Goal: Task Accomplishment & Management: Manage account settings

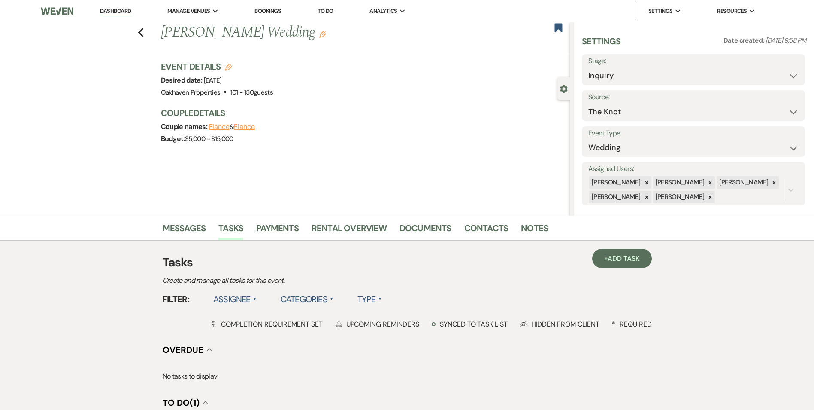
select select "2"
click at [118, 11] on link "Dashboard" at bounding box center [115, 11] width 31 height 8
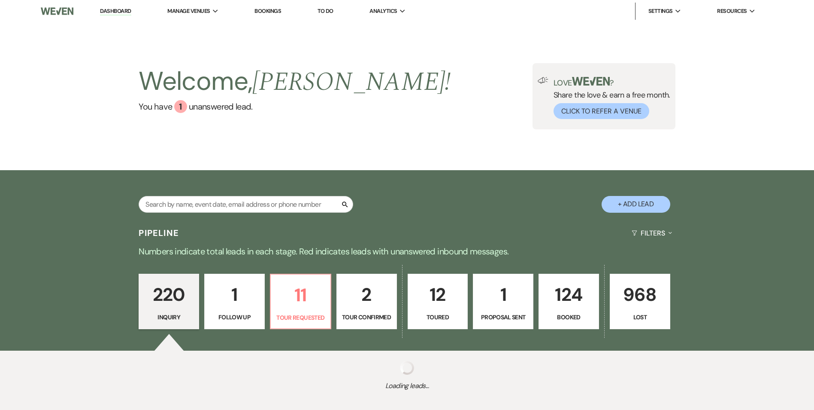
click at [438, 261] on div "Pipeline Filters Expand Numbers indicate total leads in each stage. Red indicat…" at bounding box center [407, 312] width 814 height 180
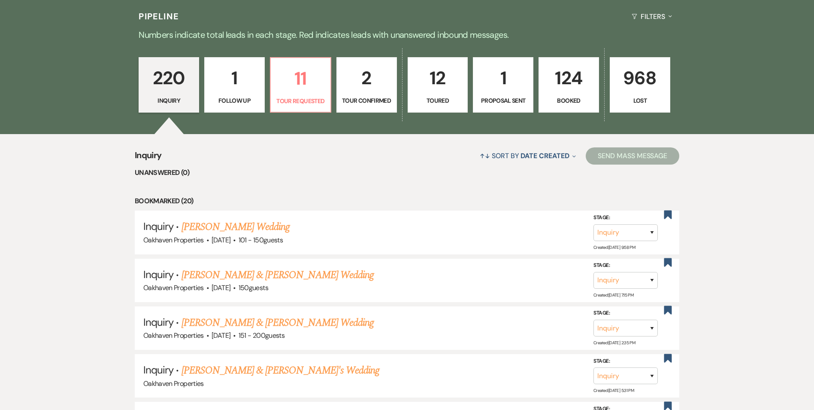
scroll to position [217, 0]
click at [443, 72] on p "12" at bounding box center [437, 77] width 49 height 29
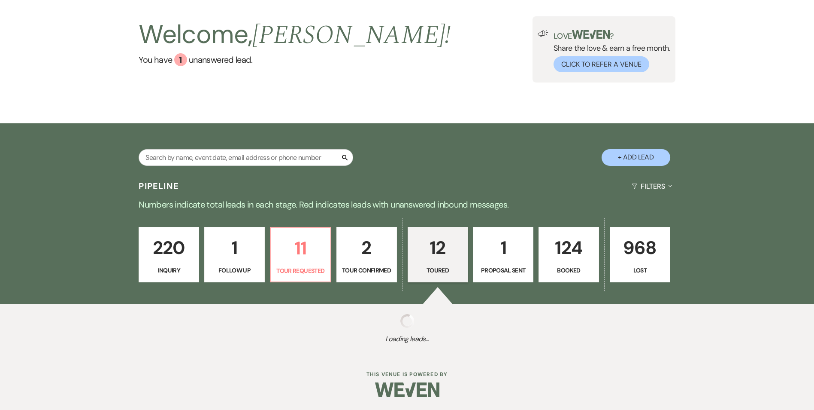
select select "5"
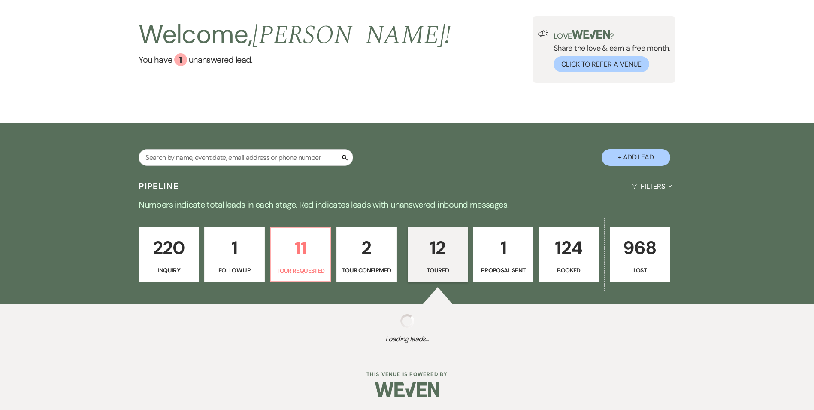
select select "5"
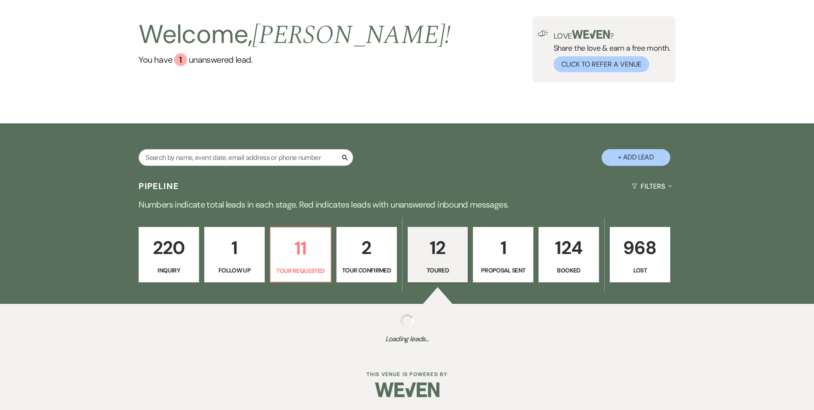
select select "5"
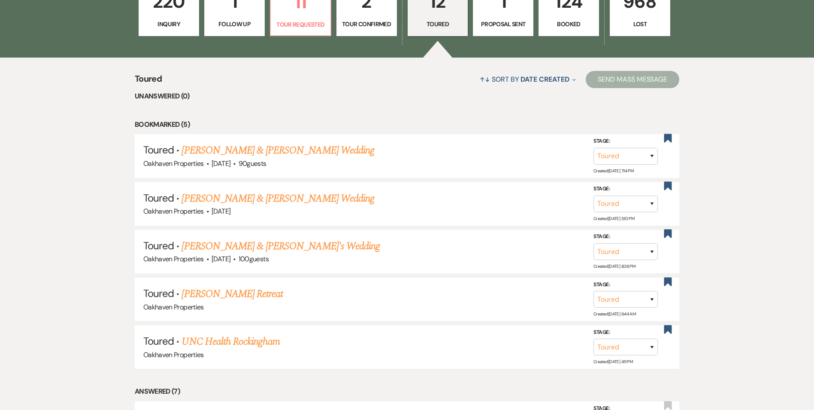
scroll to position [293, 0]
click at [303, 148] on link "Armiche Crawley & Caitlin Comer's Wedding" at bounding box center [278, 149] width 192 height 15
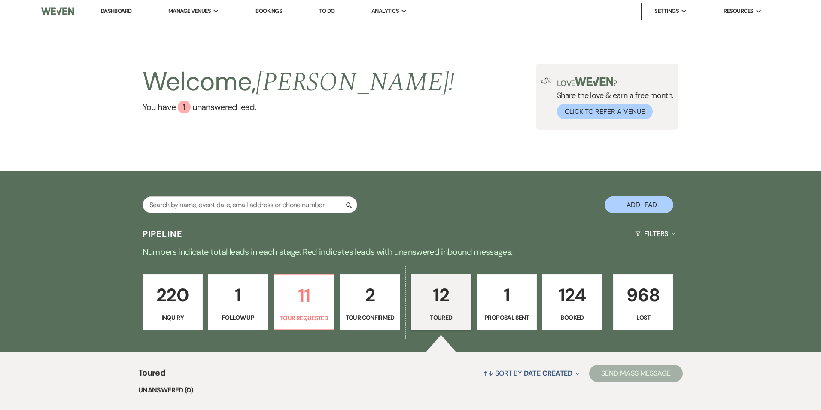
select select "5"
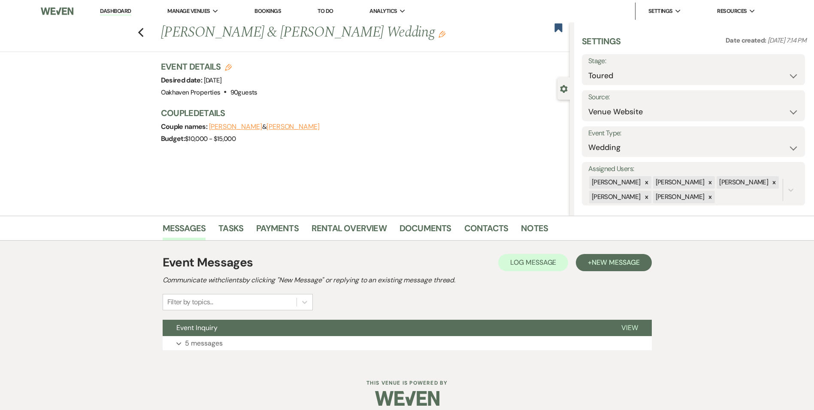
scroll to position [9, 0]
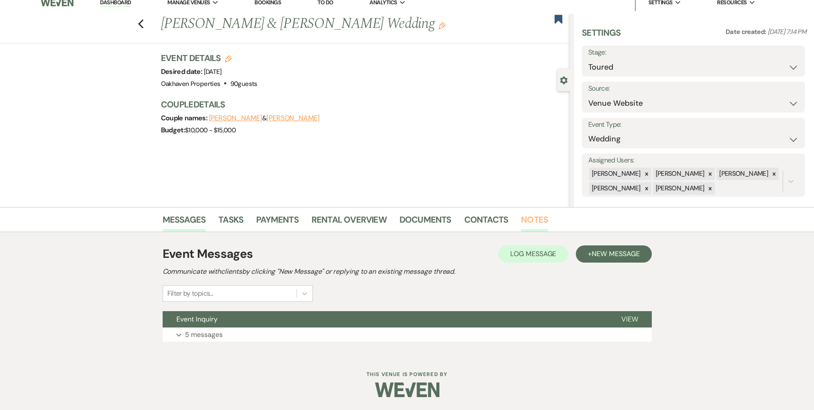
click at [526, 218] on link "Notes" at bounding box center [534, 222] width 27 height 19
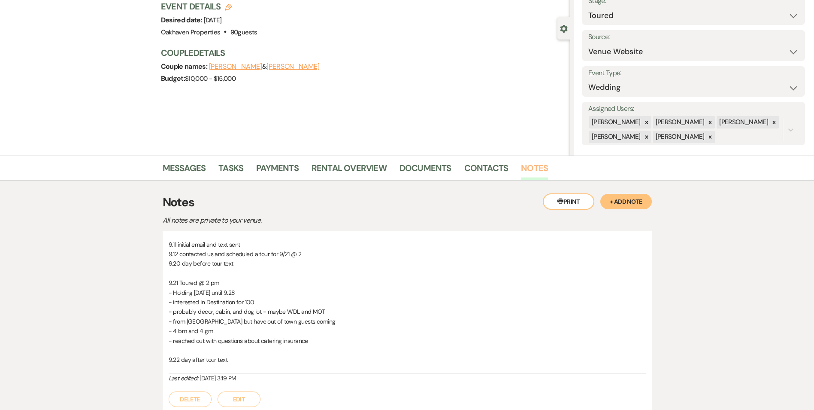
scroll to position [61, 0]
click at [632, 192] on div "Printer Print + Add Note" at bounding box center [597, 200] width 109 height 16
click at [623, 197] on button "+ Add Note" at bounding box center [627, 199] width 52 height 15
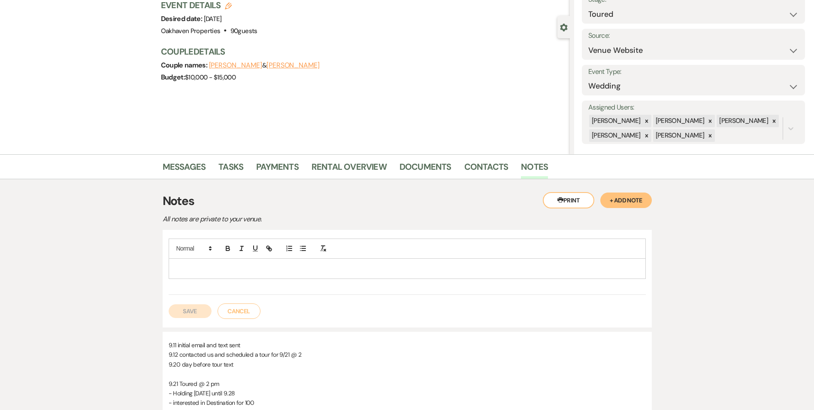
click at [235, 265] on p at bounding box center [408, 268] width 464 height 9
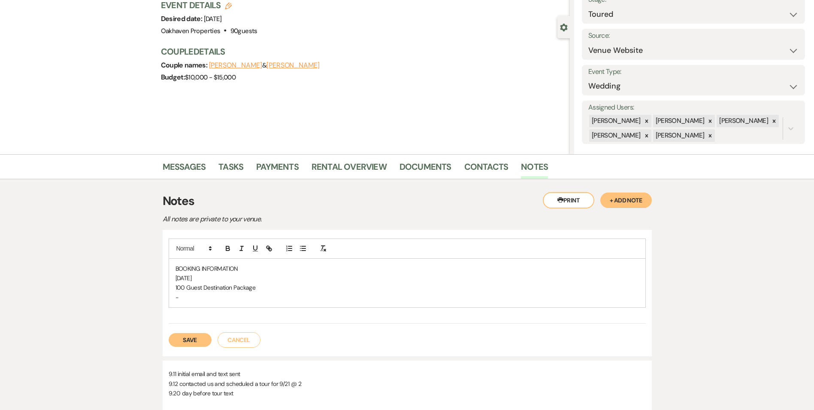
scroll to position [0, 0]
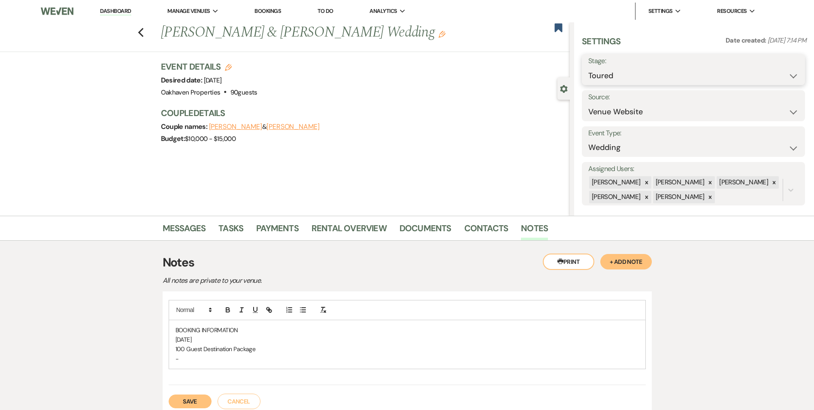
click at [618, 68] on select "Inquiry Follow Up Tour Requested Tour Confirmed Toured Proposal Sent Booked Lost" at bounding box center [694, 75] width 210 height 17
select select "6"
click at [589, 67] on select "Inquiry Follow Up Tour Requested Tour Confirmed Toured Proposal Sent Booked Lost" at bounding box center [694, 75] width 210 height 17
click at [769, 70] on button "Save" at bounding box center [781, 69] width 49 height 17
click at [199, 358] on p "-" at bounding box center [408, 358] width 464 height 9
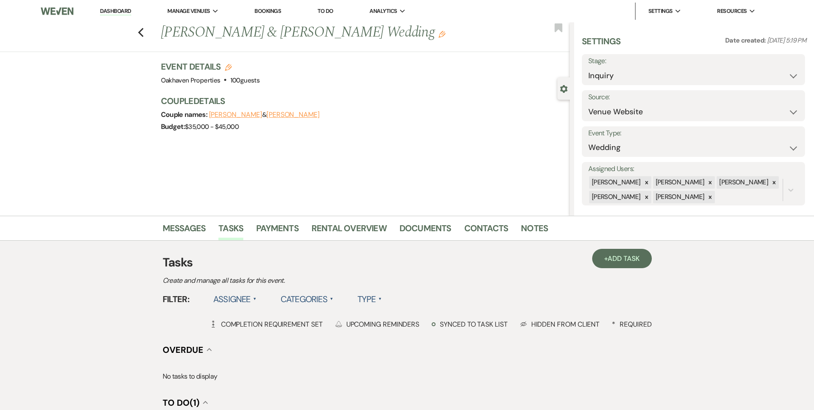
select select "5"
click at [114, 8] on link "Dashboard" at bounding box center [115, 11] width 31 height 8
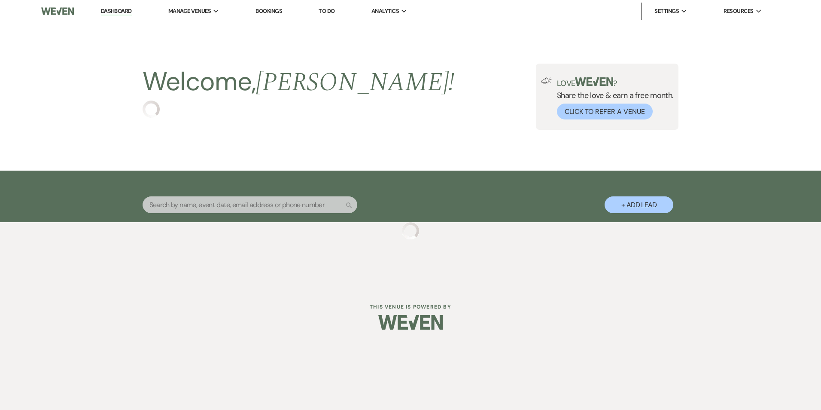
drag, startPoint x: 114, startPoint y: 8, endPoint x: 304, endPoint y: 149, distance: 237.0
click at [304, 149] on div "Dashboard Manage Venues Expand Oakhaven Properties Bookings To Do Analytics Exp…" at bounding box center [410, 143] width 821 height 287
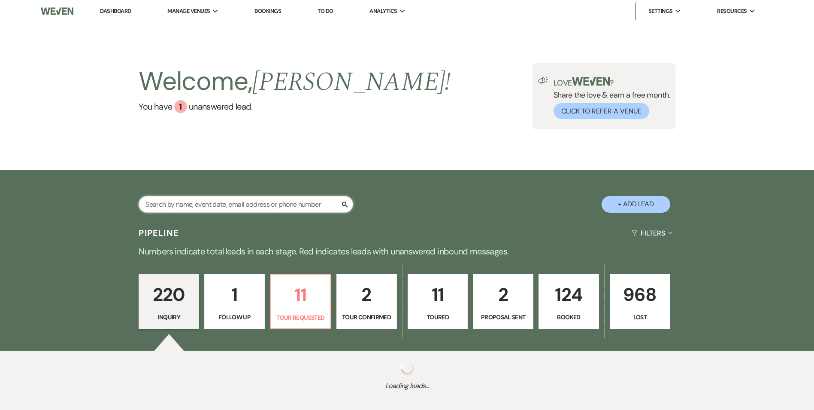
click at [259, 201] on input "text" at bounding box center [246, 204] width 215 height 17
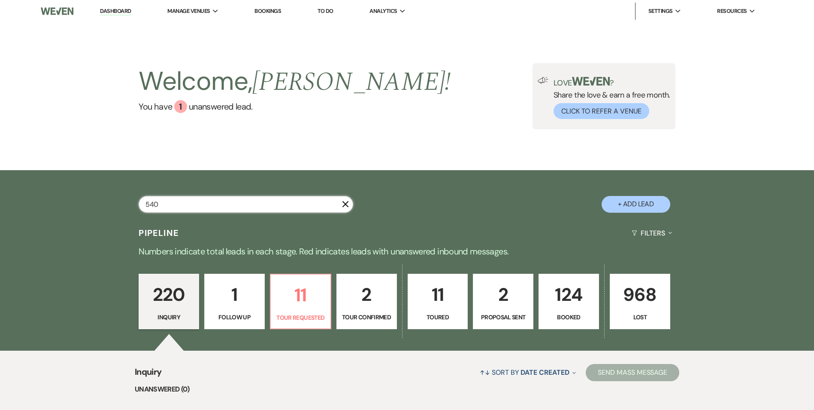
type input "54"
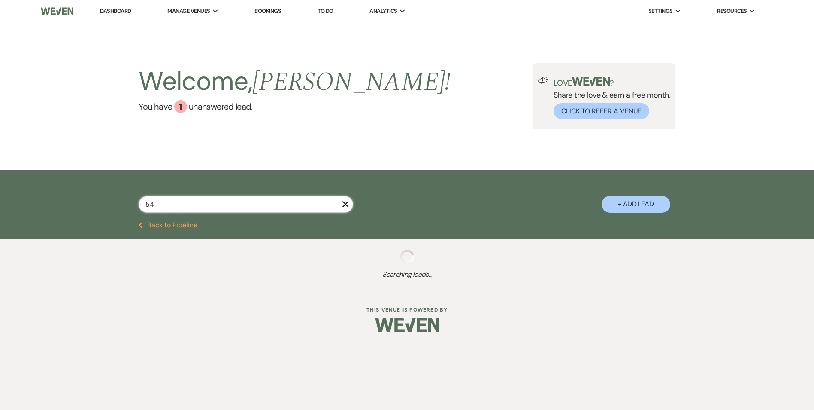
select select "8"
select select "5"
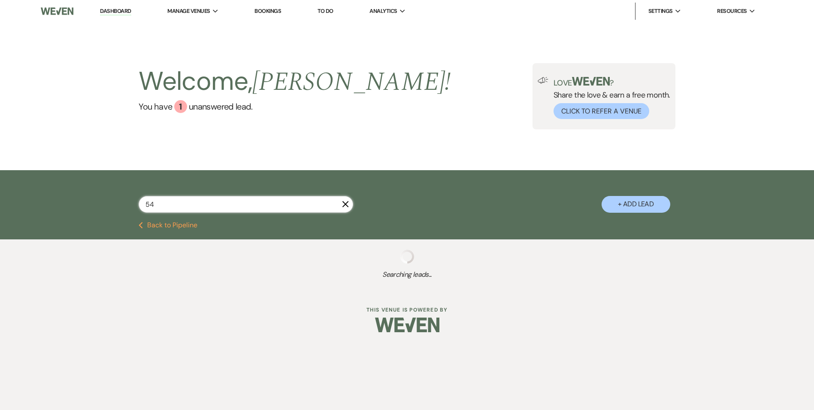
select select "2"
select select "8"
select select "1"
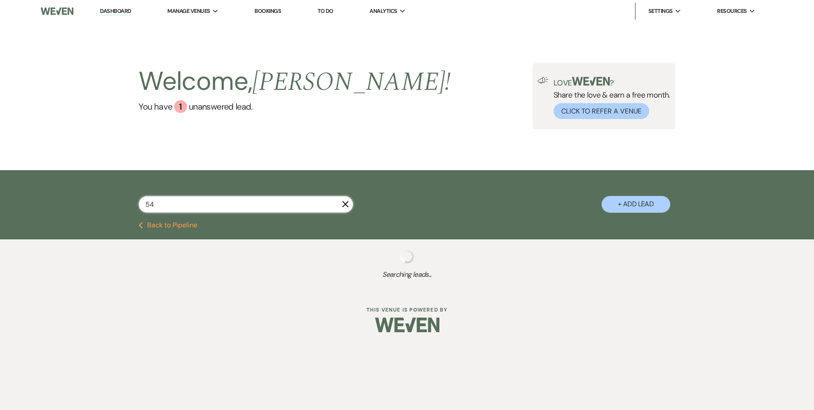
select select "8"
select select "4"
select select "8"
select select "5"
select select "8"
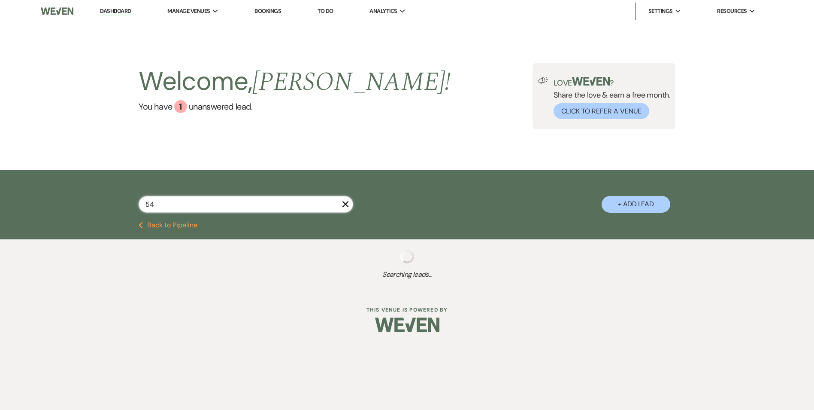
select select "6"
select select "8"
select select "5"
select select "8"
select select "5"
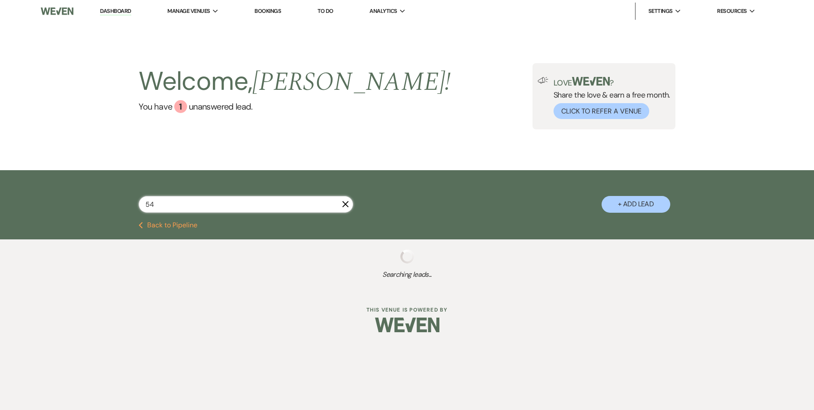
select select "8"
select select "5"
select select "8"
select select "5"
select select "8"
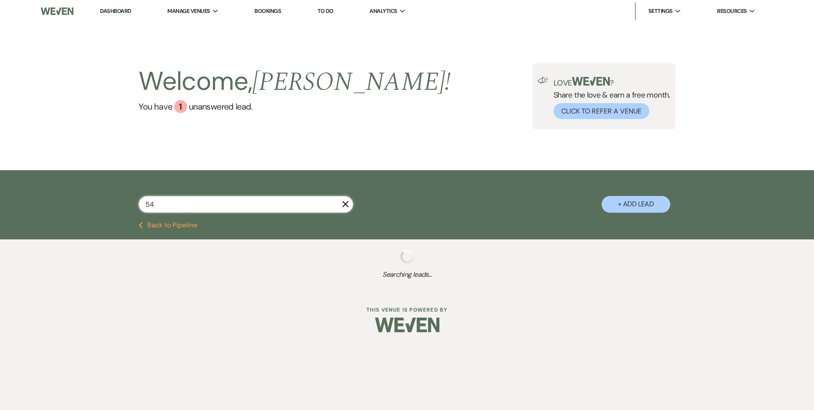
select select "6"
select select "8"
select select "5"
select select "8"
select select "6"
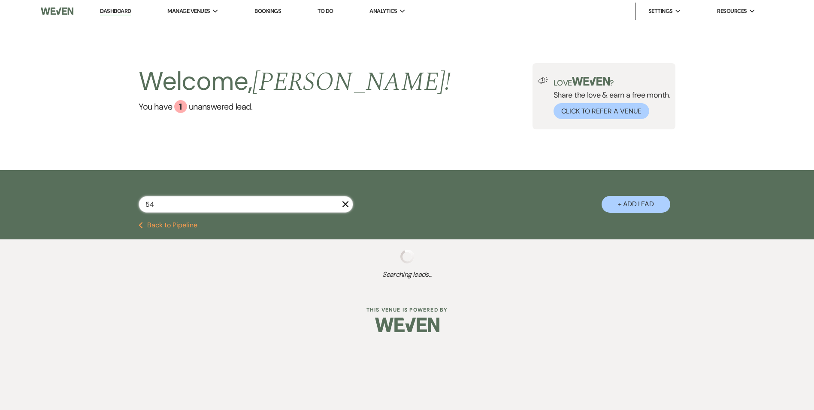
select select "8"
select select "5"
select select "8"
select select "5"
select select "8"
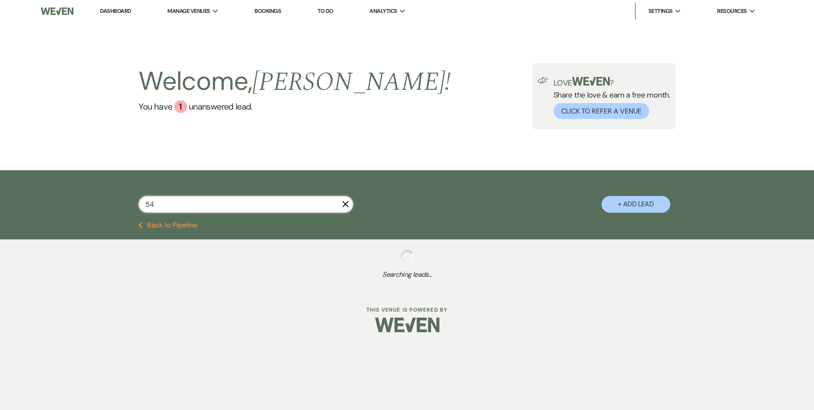
select select "5"
select select "8"
type input "54493"
select select "8"
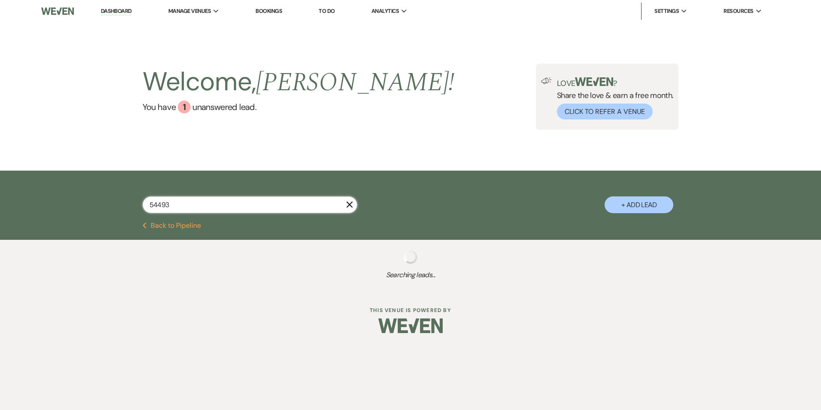
select select "8"
select select "5"
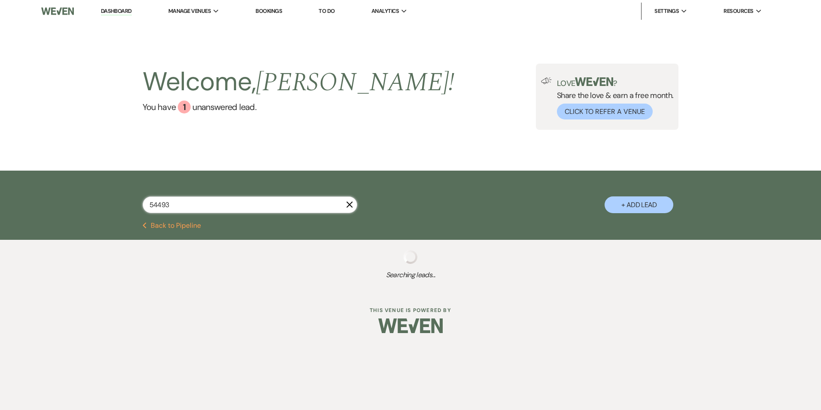
select select "2"
select select "8"
select select "5"
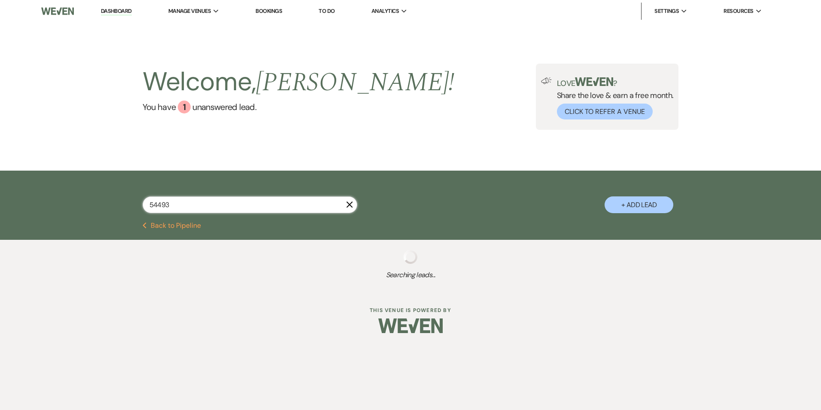
select select "6"
select select "8"
select select "1"
select select "8"
select select "4"
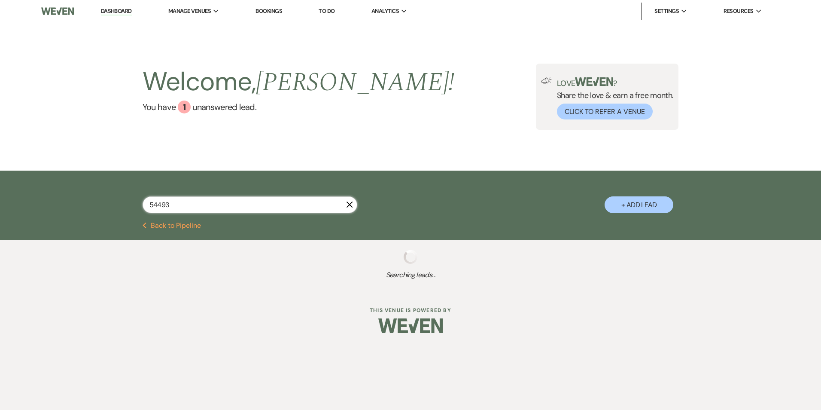
select select "8"
select select "5"
select select "8"
select select "5"
select select "8"
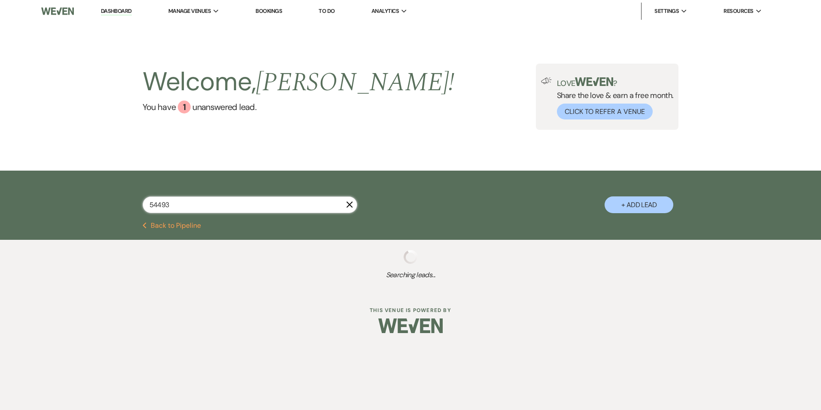
select select "5"
select select "8"
select select "4"
select select "8"
select select "5"
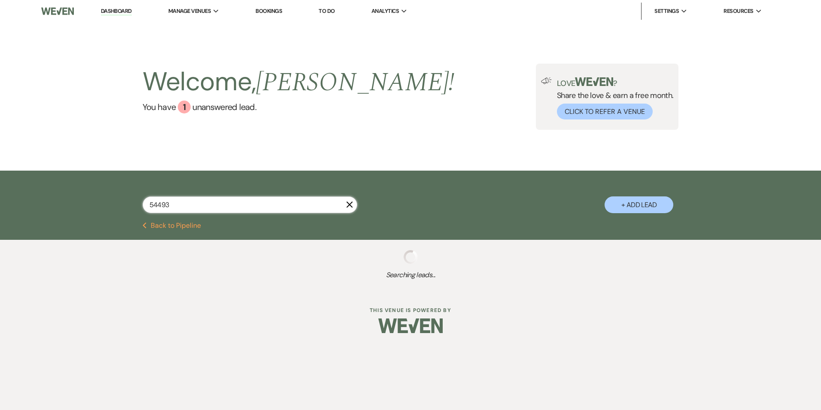
select select "8"
select select "6"
select select "8"
select select "1"
select select "8"
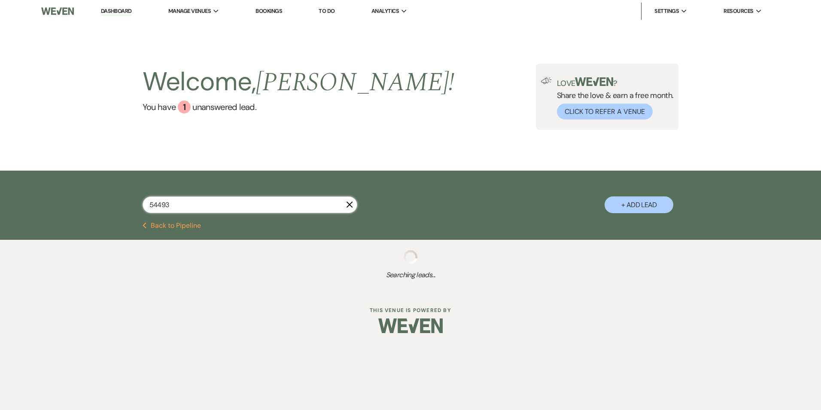
select select "5"
select select "8"
select select "5"
select select "8"
select select "6"
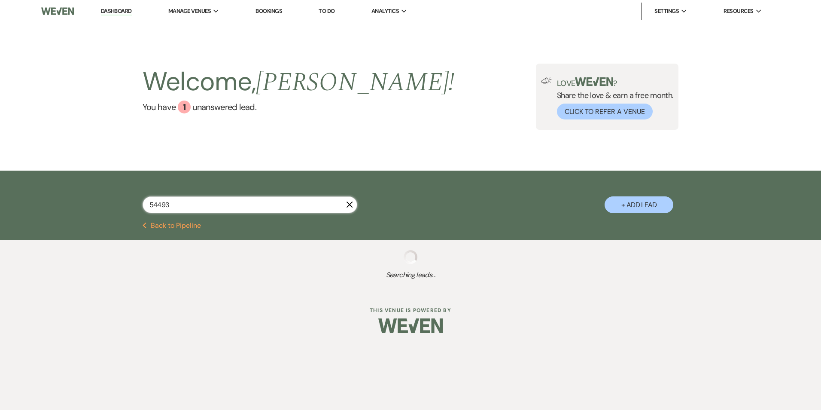
select select "8"
select select "5"
select select "8"
select select "5"
select select "8"
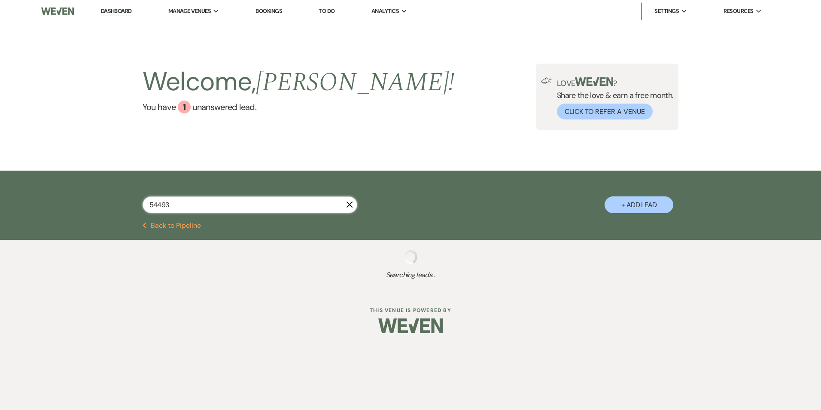
select select "5"
select select "8"
select select "6"
select select "5"
select select "8"
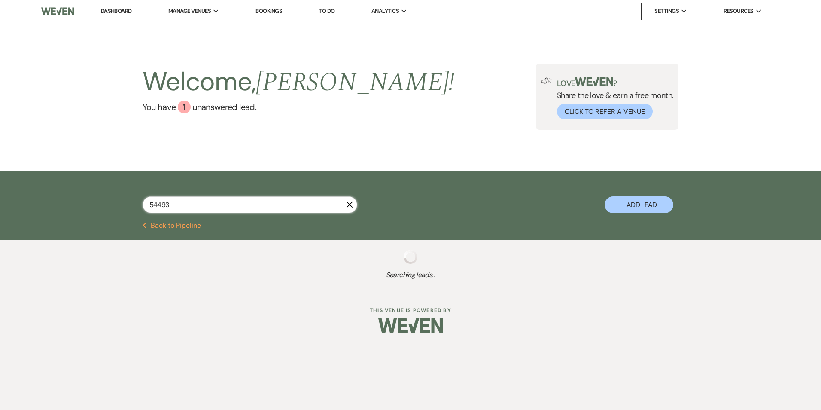
select select "6"
select select "8"
select select "5"
select select "8"
select select "5"
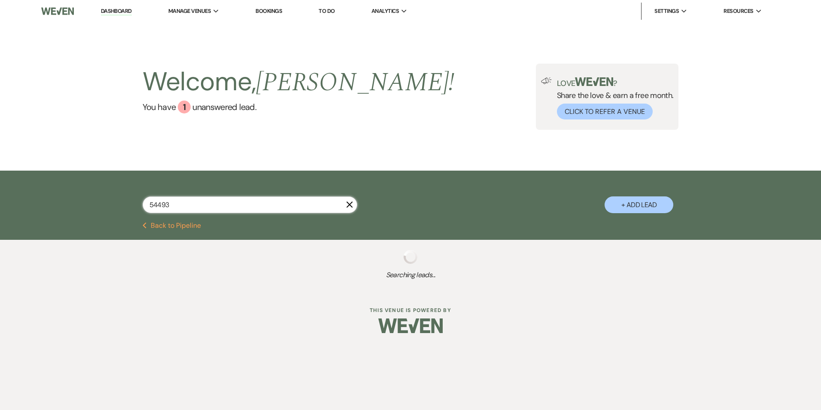
select select "8"
select select "5"
select select "8"
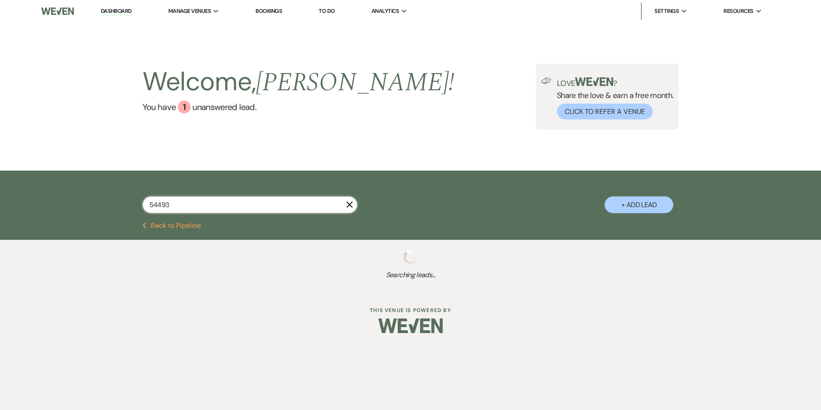
select select "5"
select select "8"
select select "5"
select select "8"
select select "6"
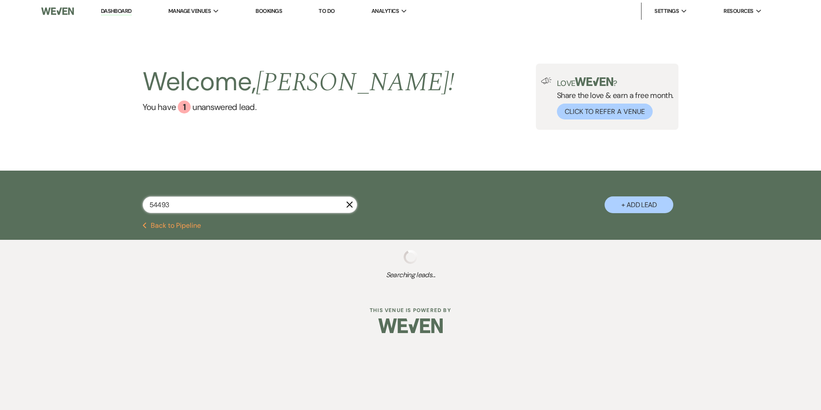
select select "8"
select select "6"
select select "8"
select select "10"
select select "8"
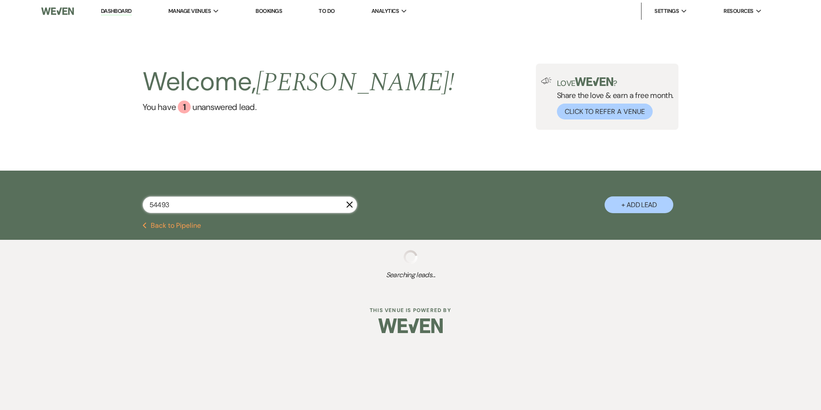
select select "5"
select select "8"
select select "1"
select select "8"
select select "3"
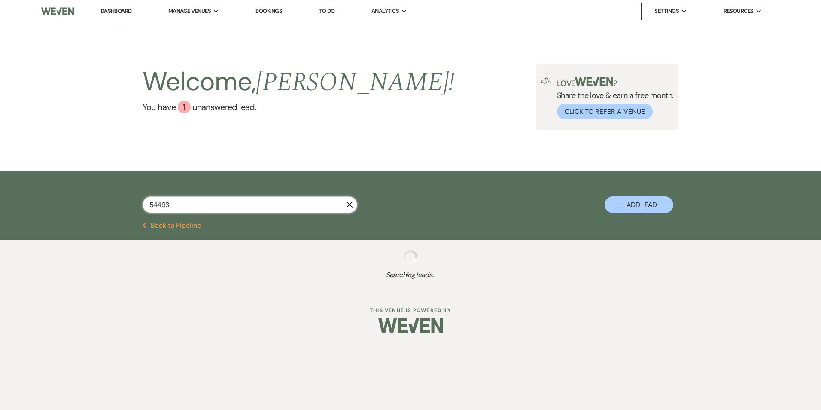
select select "8"
select select "6"
select select "8"
select select "6"
select select "8"
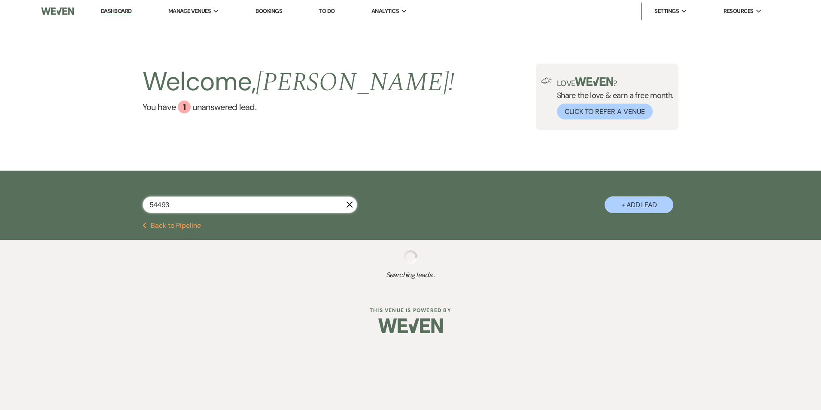
select select "5"
select select "8"
select select "6"
select select "8"
select select "5"
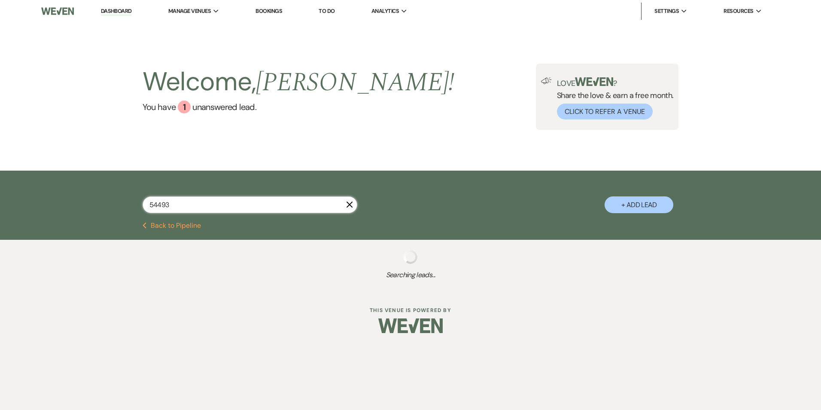
select select "8"
select select "6"
select select "8"
select select "5"
select select "8"
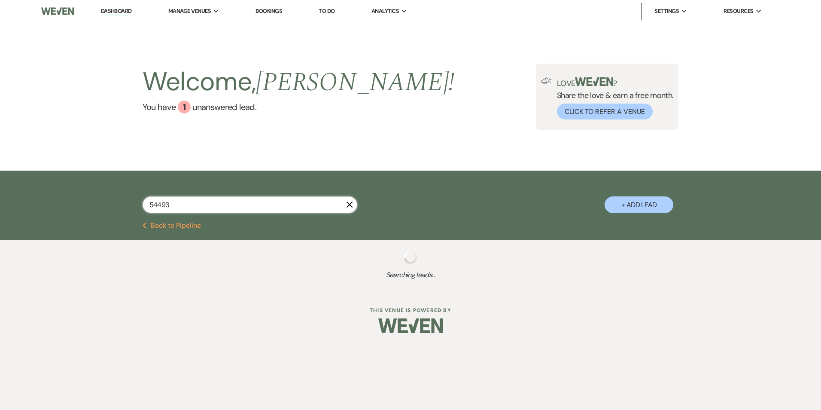
select select "6"
select select "8"
select select "5"
select select "8"
select select "6"
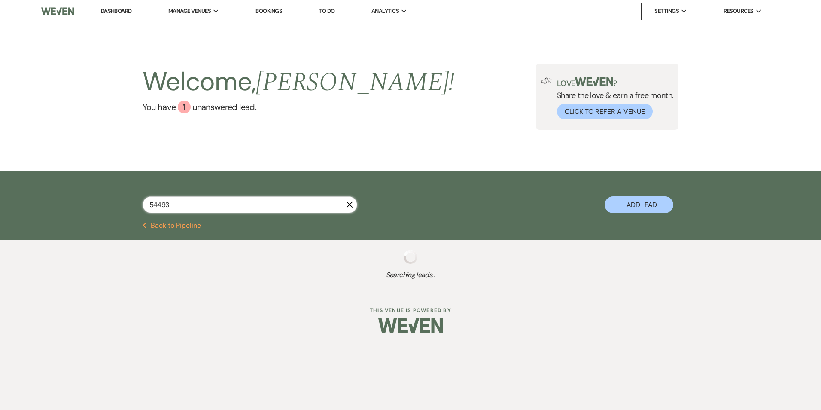
select select "8"
select select "3"
select select "8"
select select "3"
select select "8"
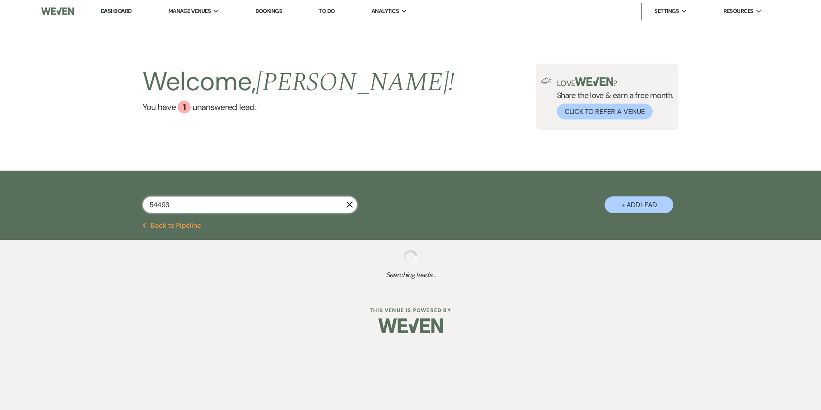
select select "3"
select select "8"
select select "3"
select select "8"
select select "3"
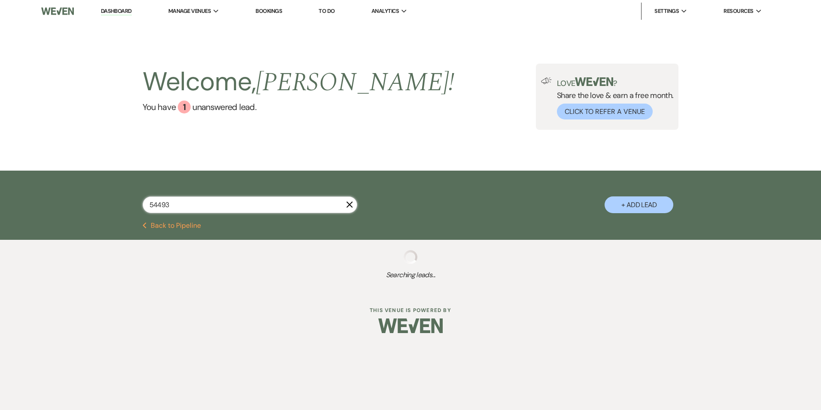
select select "8"
select select "3"
select select "8"
select select "3"
select select "8"
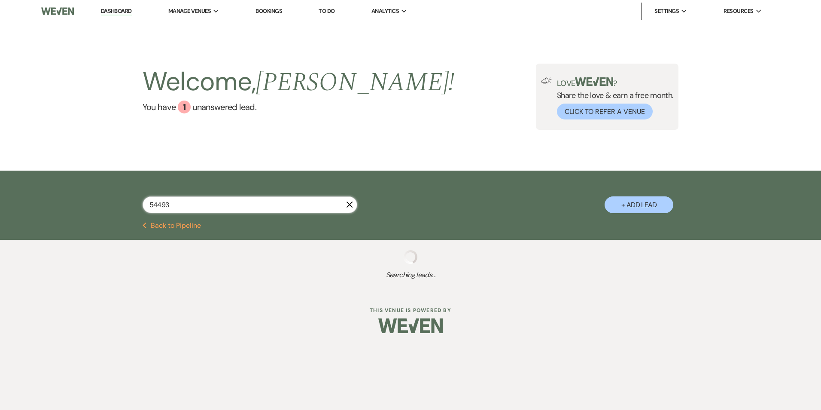
select select "3"
select select "8"
select select "3"
select select "8"
select select "3"
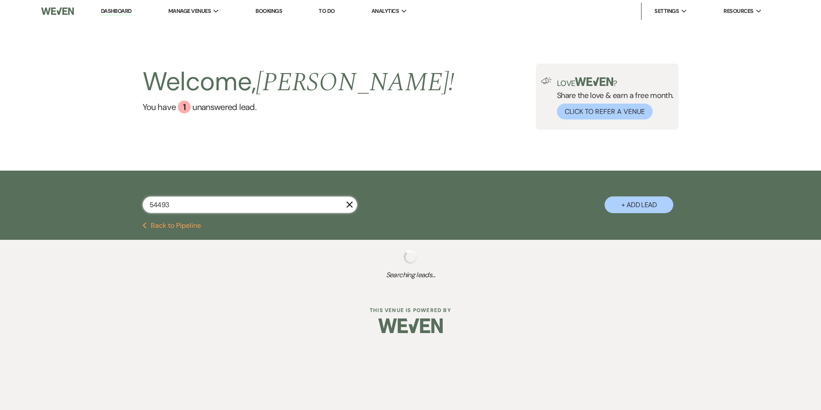
select select "8"
select select "3"
select select "8"
select select "5"
select select "8"
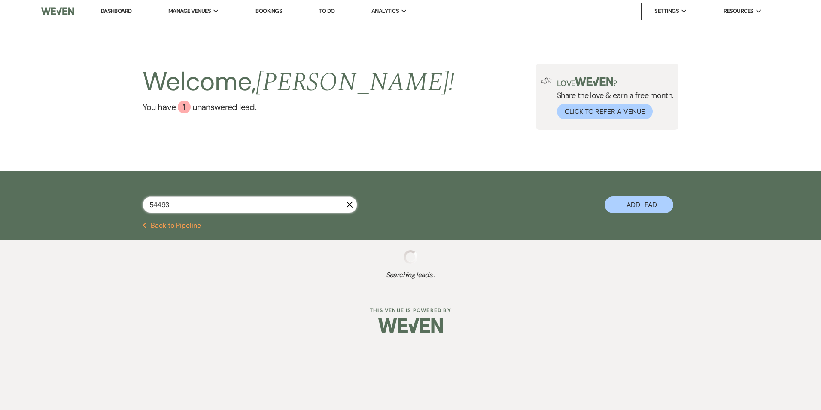
select select "3"
select select "8"
select select "5"
select select "8"
select select "5"
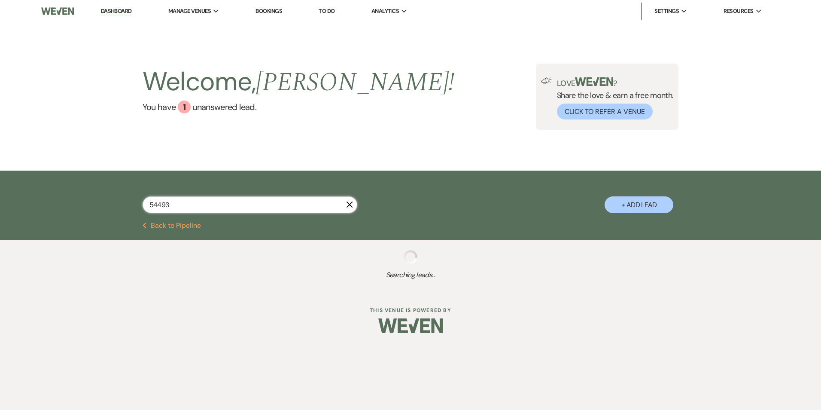
select select "8"
select select "3"
select select "8"
select select "3"
select select "8"
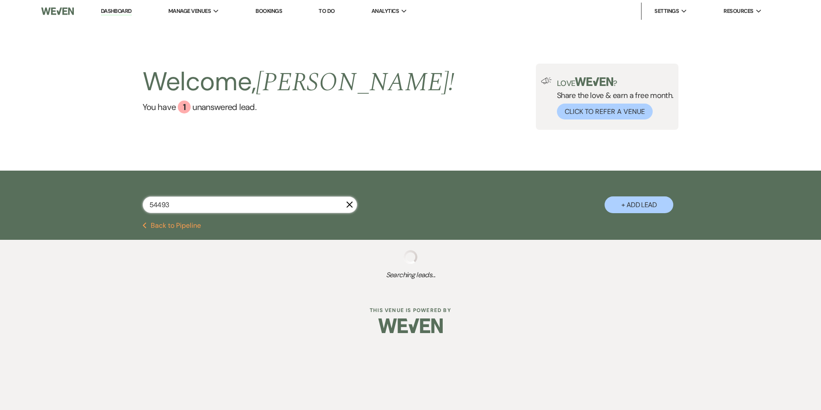
select select "5"
select select "8"
select select "3"
select select "8"
select select "3"
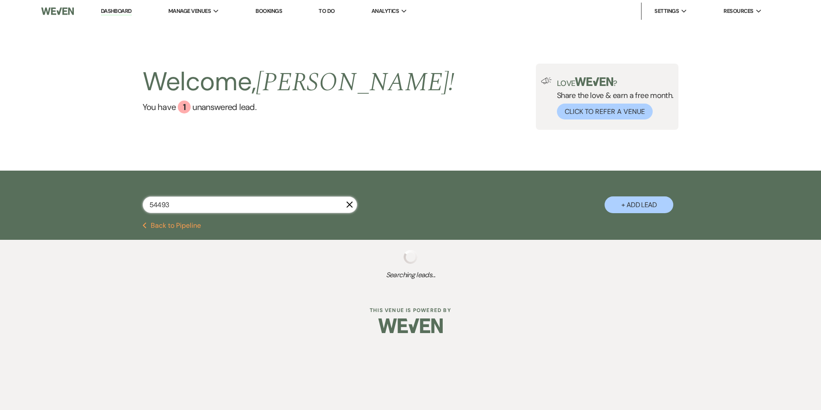
select select "8"
select select "5"
select select "8"
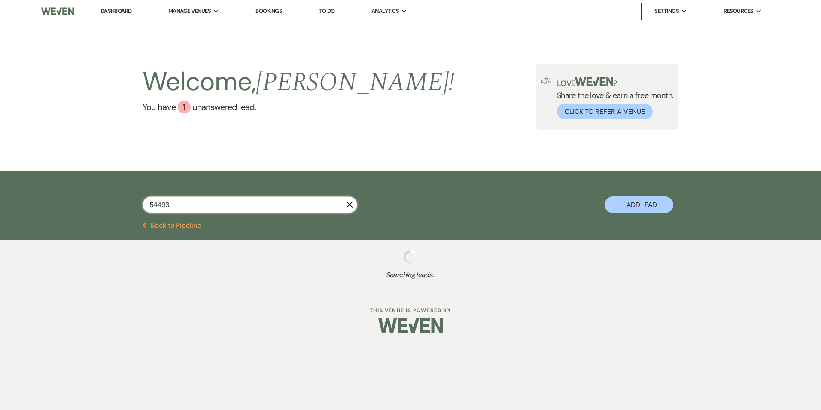
select select "8"
select select "3"
select select "8"
select select "6"
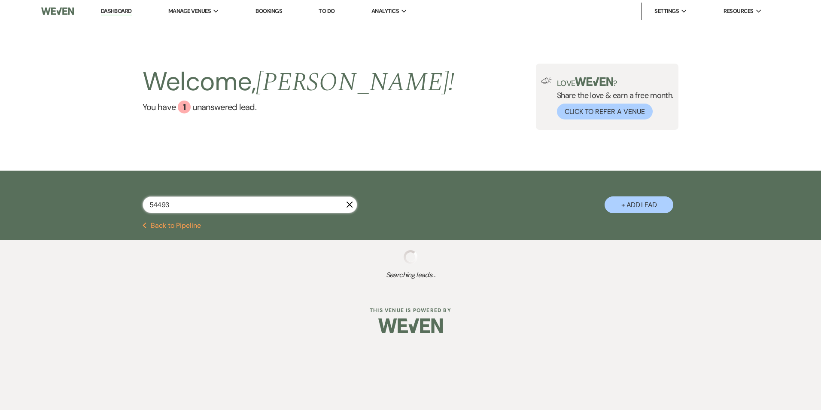
select select "8"
select select "3"
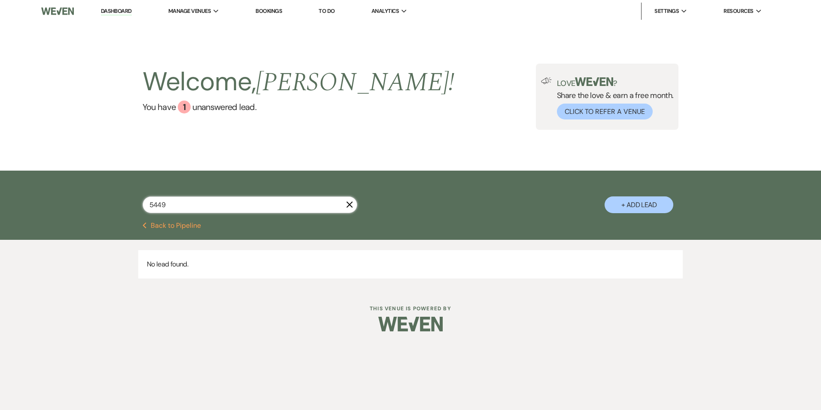
type input "544"
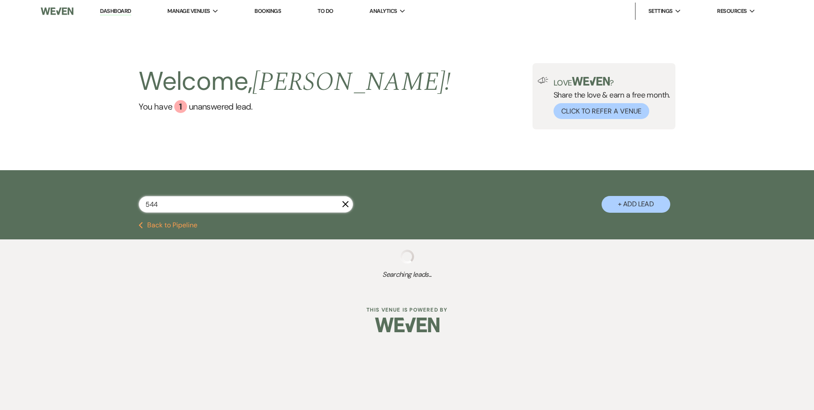
select select "6"
select select "8"
select select "6"
select select "8"
select select "3"
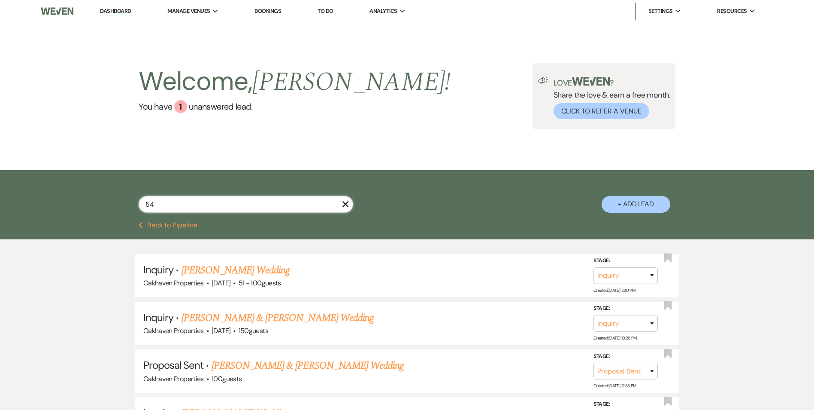
type input "540"
select select "8"
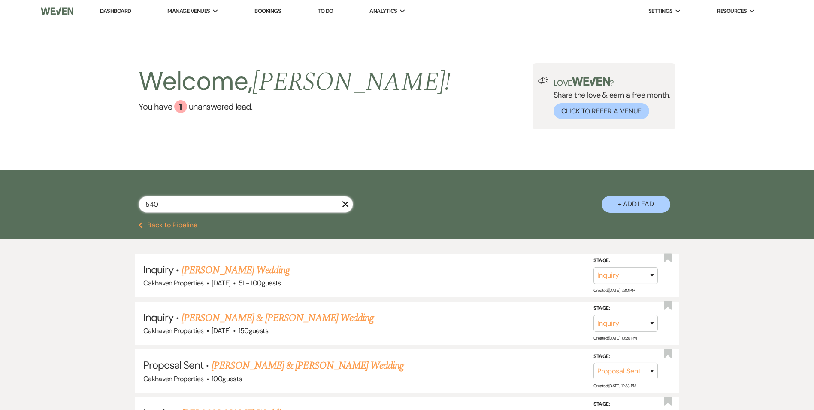
select select "5"
select select "2"
select select "8"
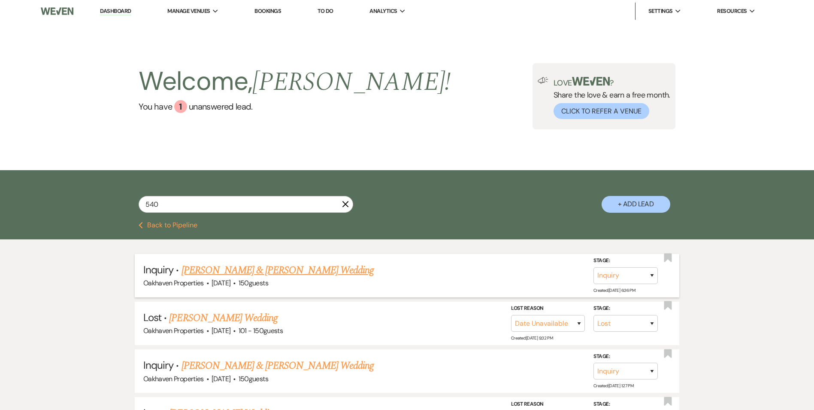
click at [220, 269] on link "[PERSON_NAME] & [PERSON_NAME] Wedding" at bounding box center [278, 269] width 192 height 15
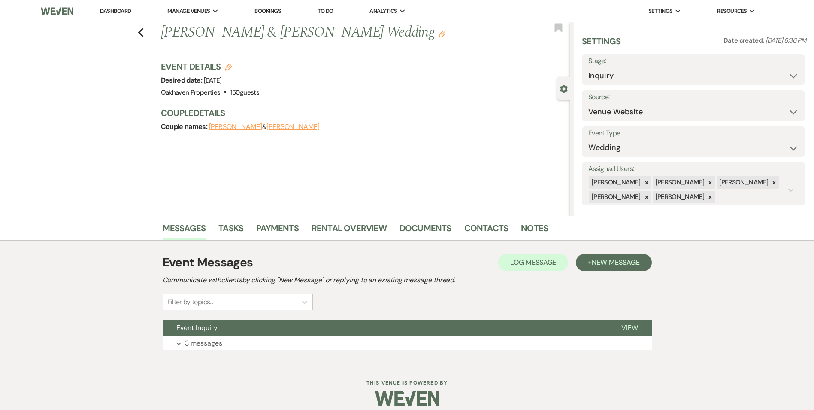
scroll to position [9, 0]
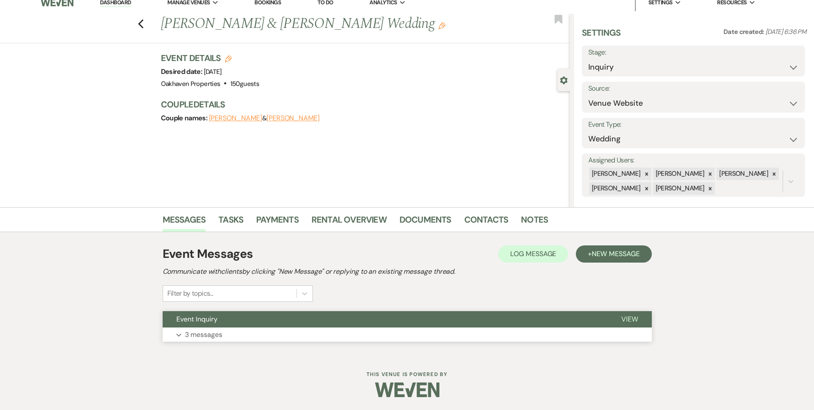
click at [635, 322] on span "View" at bounding box center [630, 318] width 17 height 9
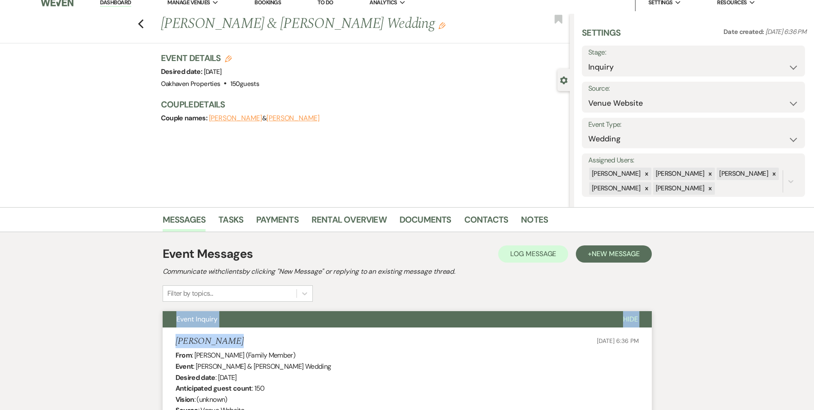
drag, startPoint x: 416, startPoint y: 341, endPoint x: 428, endPoint y: 283, distance: 59.9
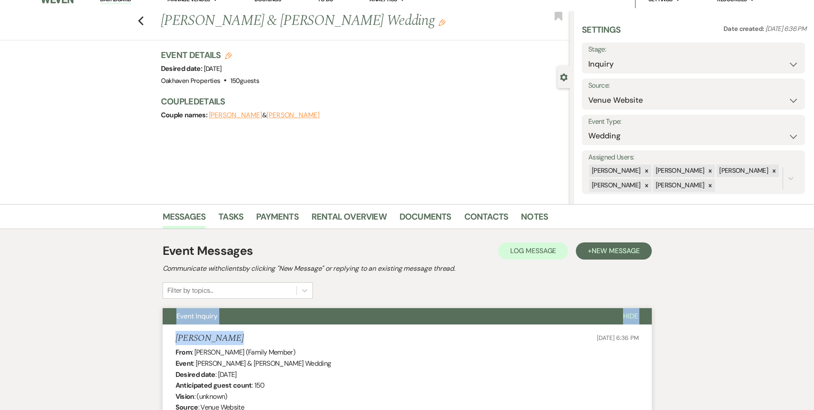
drag, startPoint x: 428, startPoint y: 283, endPoint x: 366, endPoint y: 311, distance: 68.0
click at [366, 311] on button "Event Inquiry" at bounding box center [386, 316] width 447 height 16
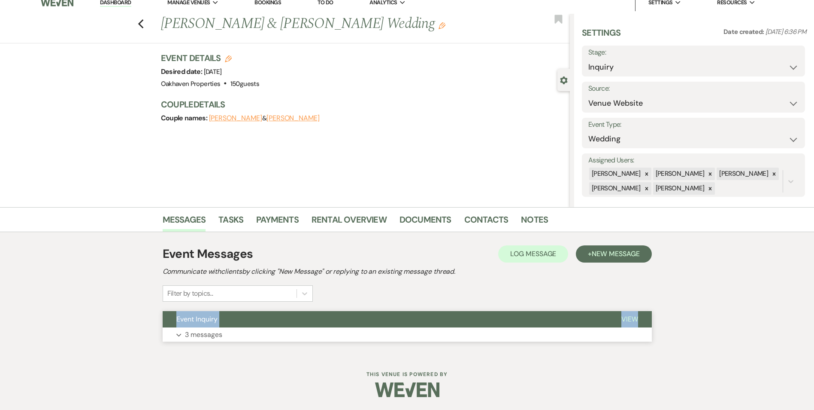
click at [623, 318] on span "View" at bounding box center [630, 318] width 17 height 9
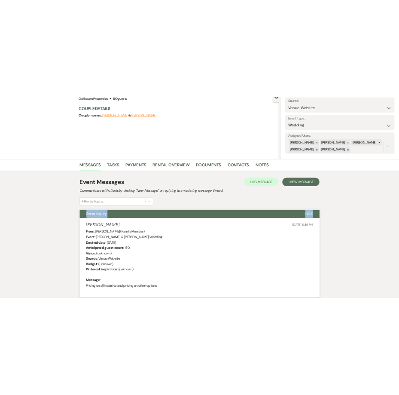
scroll to position [0, 0]
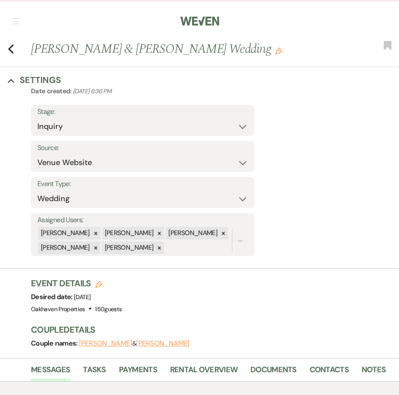
click at [73, 12] on nav "Dashboard Manage Venues Expand Oakhaven Properties Bookings To Do Analytics Exp…" at bounding box center [199, 20] width 399 height 40
